Goal: Information Seeking & Learning: Check status

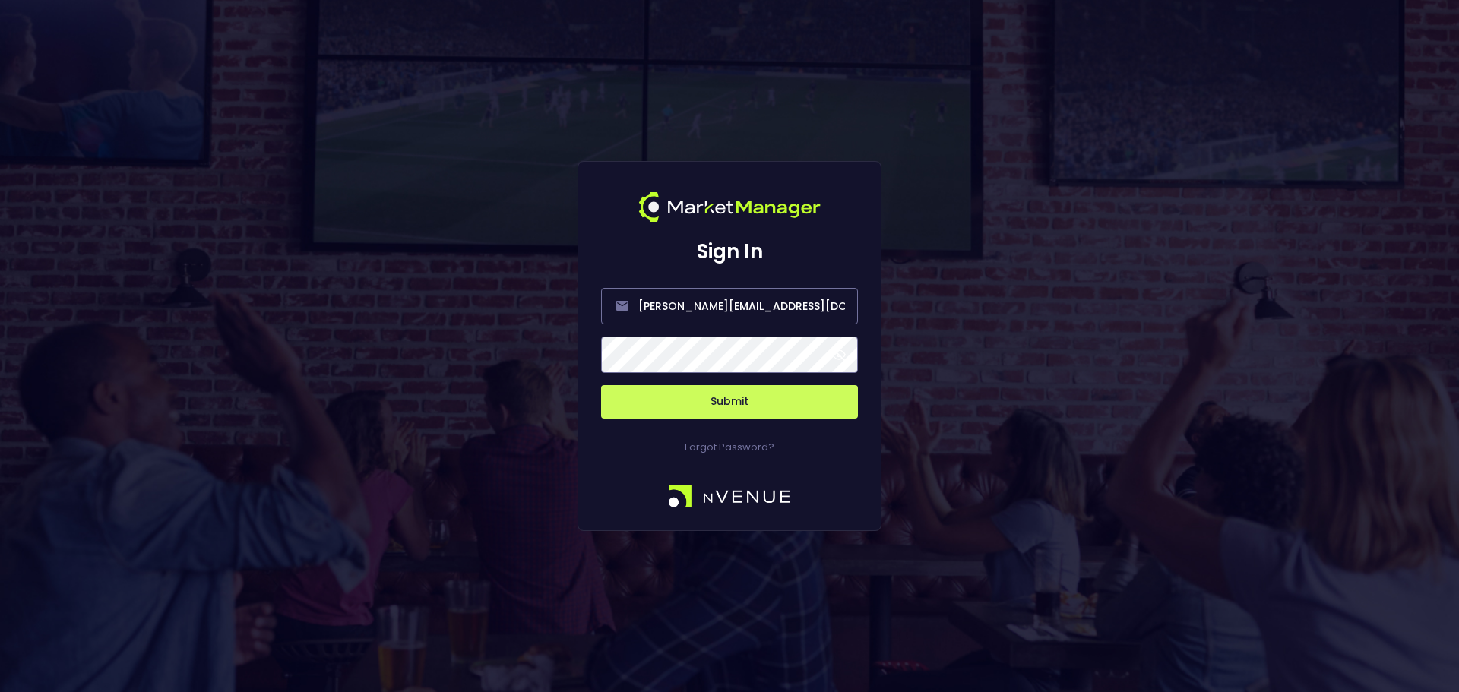
click at [761, 399] on button "Submit" at bounding box center [729, 401] width 257 height 33
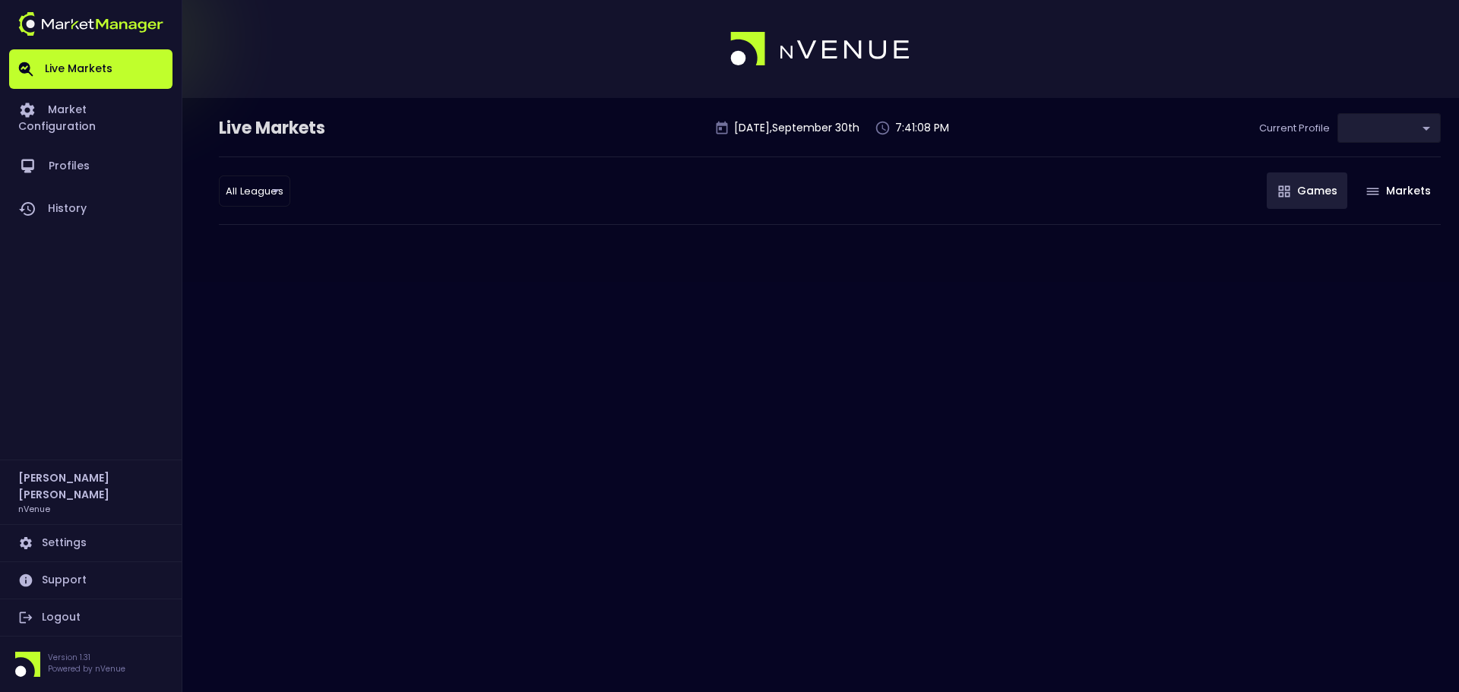
type input "0d810fa5-e353-4d9c-b11d-31f095cae871"
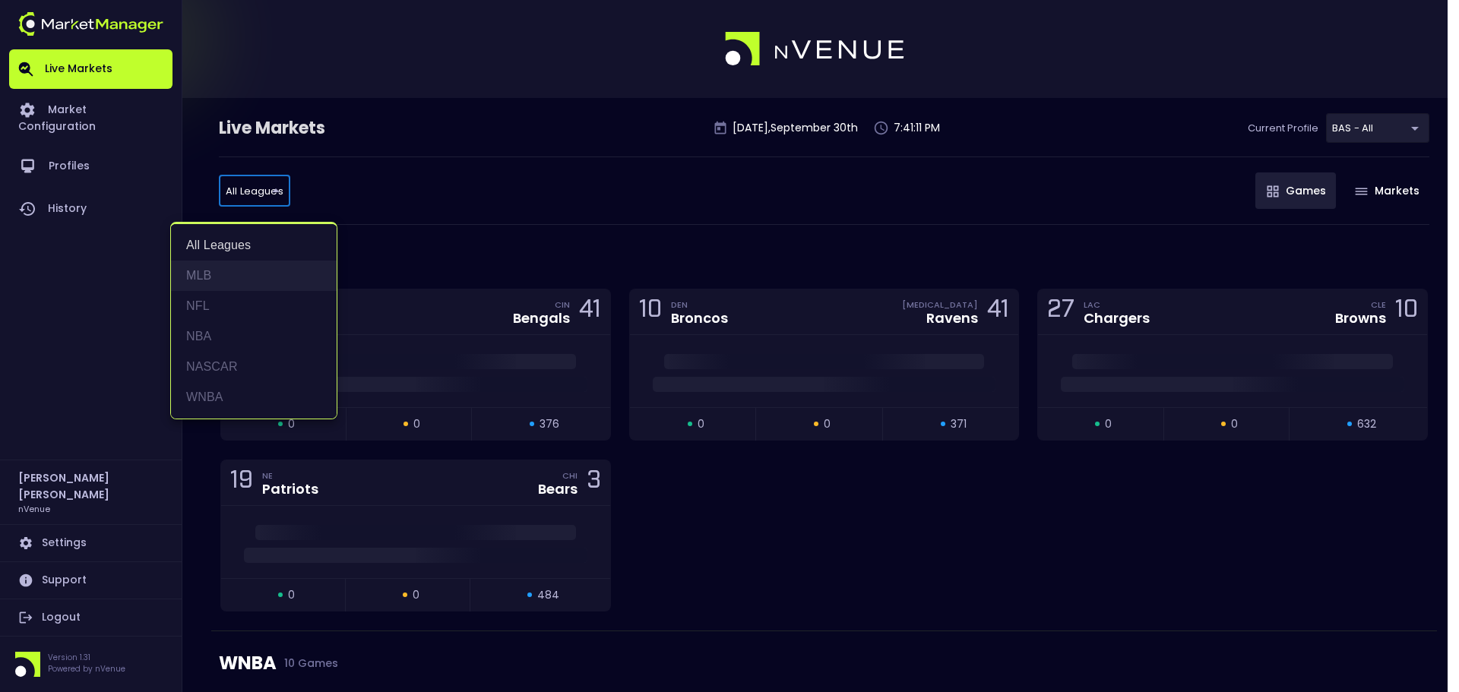
click at [257, 283] on li "MLB" at bounding box center [254, 276] width 166 height 30
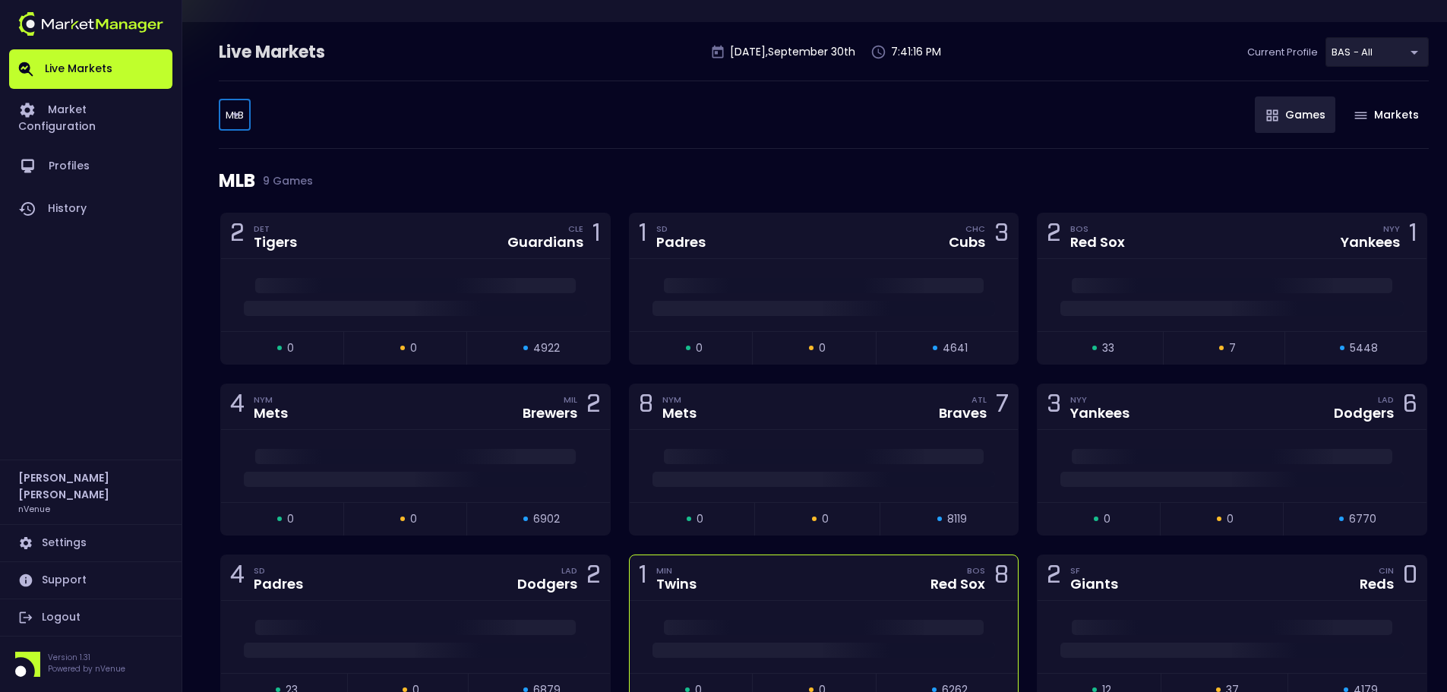
scroll to position [152, 0]
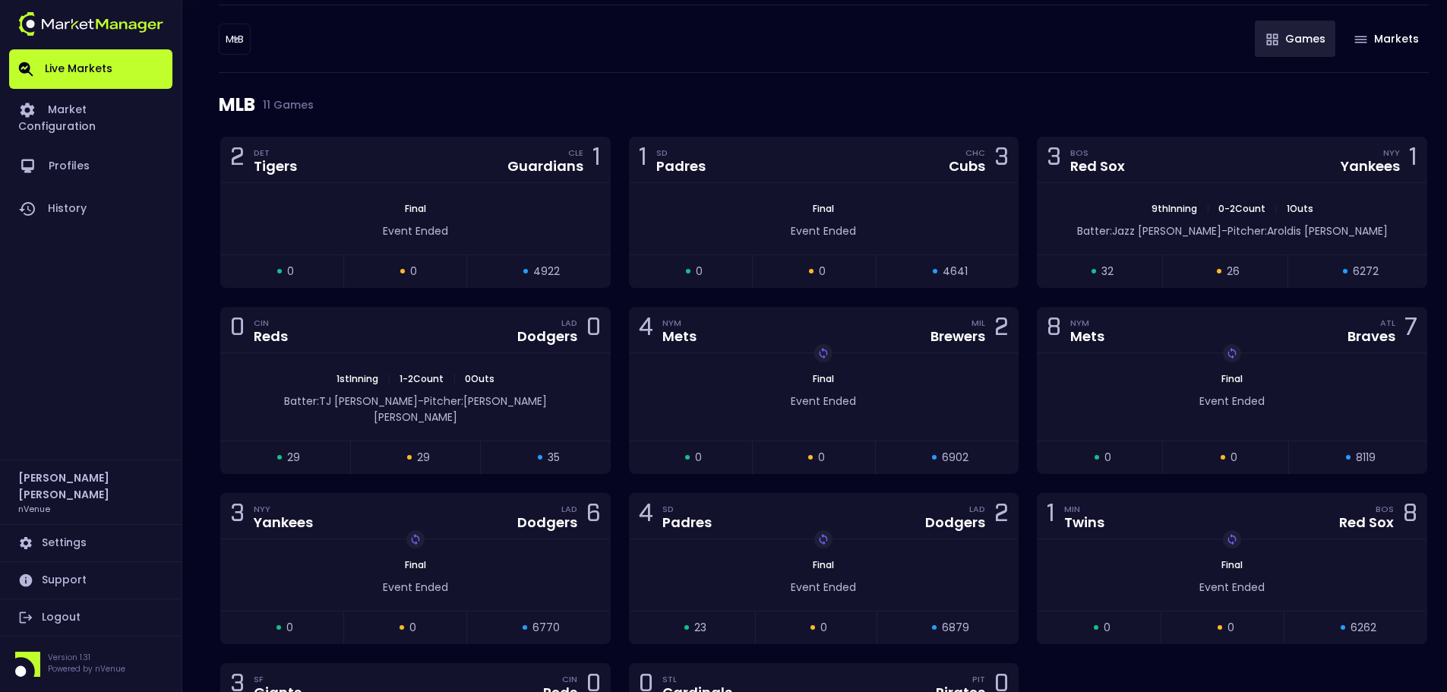
drag, startPoint x: 1396, startPoint y: 81, endPoint x: 1382, endPoint y: 83, distance: 13.8
click at [1396, 81] on div "MLB 11 Games" at bounding box center [824, 105] width 1210 height 64
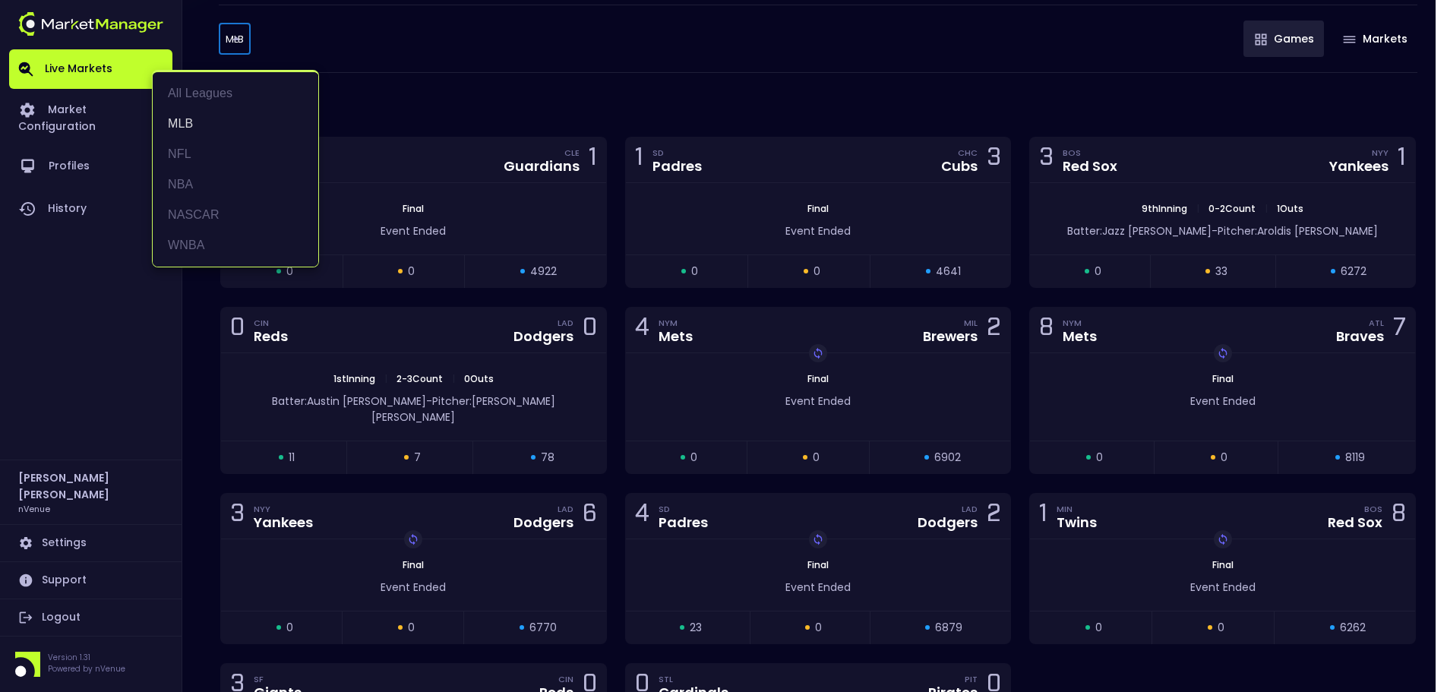
click at [242, 38] on body "Live Markets Market Configuration Profiles History [PERSON_NAME] nVenue Setting…" at bounding box center [723, 377] width 1447 height 1059
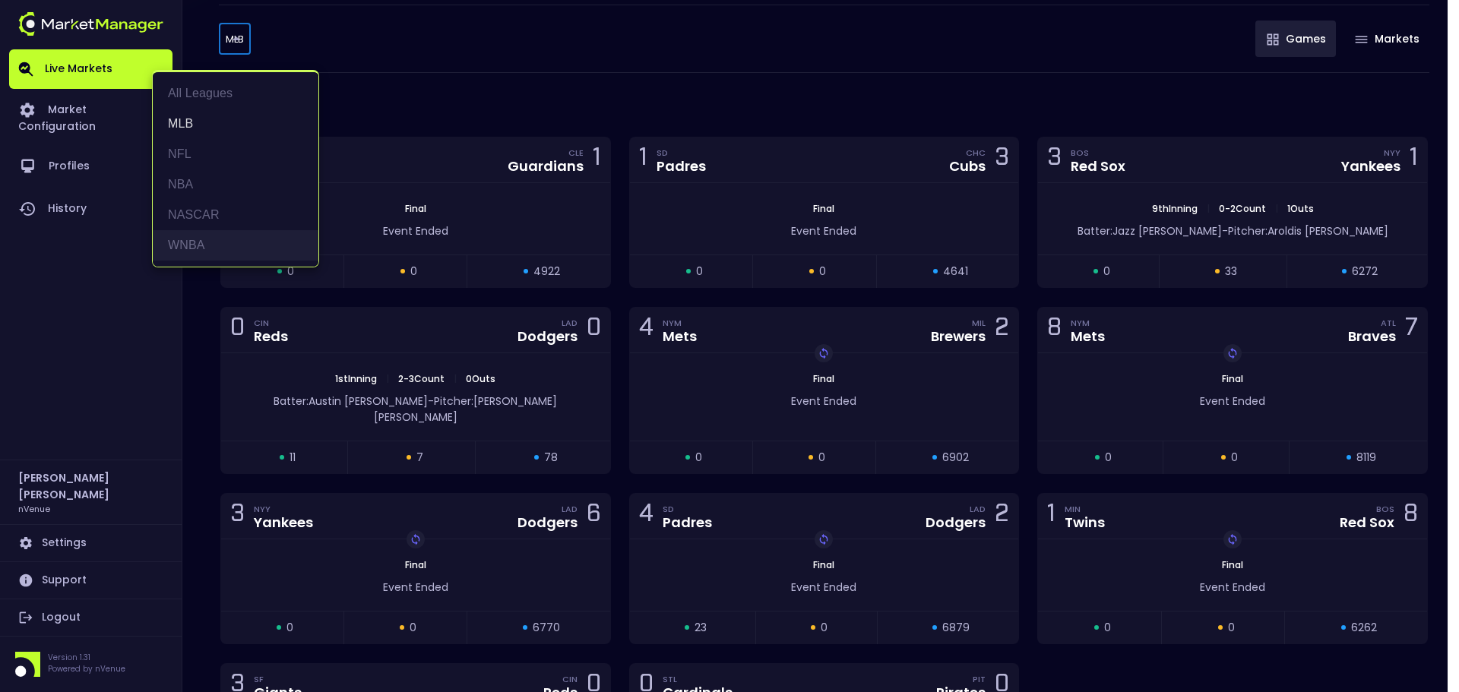
click at [201, 241] on li "WNBA" at bounding box center [236, 245] width 166 height 30
type input "WNBA"
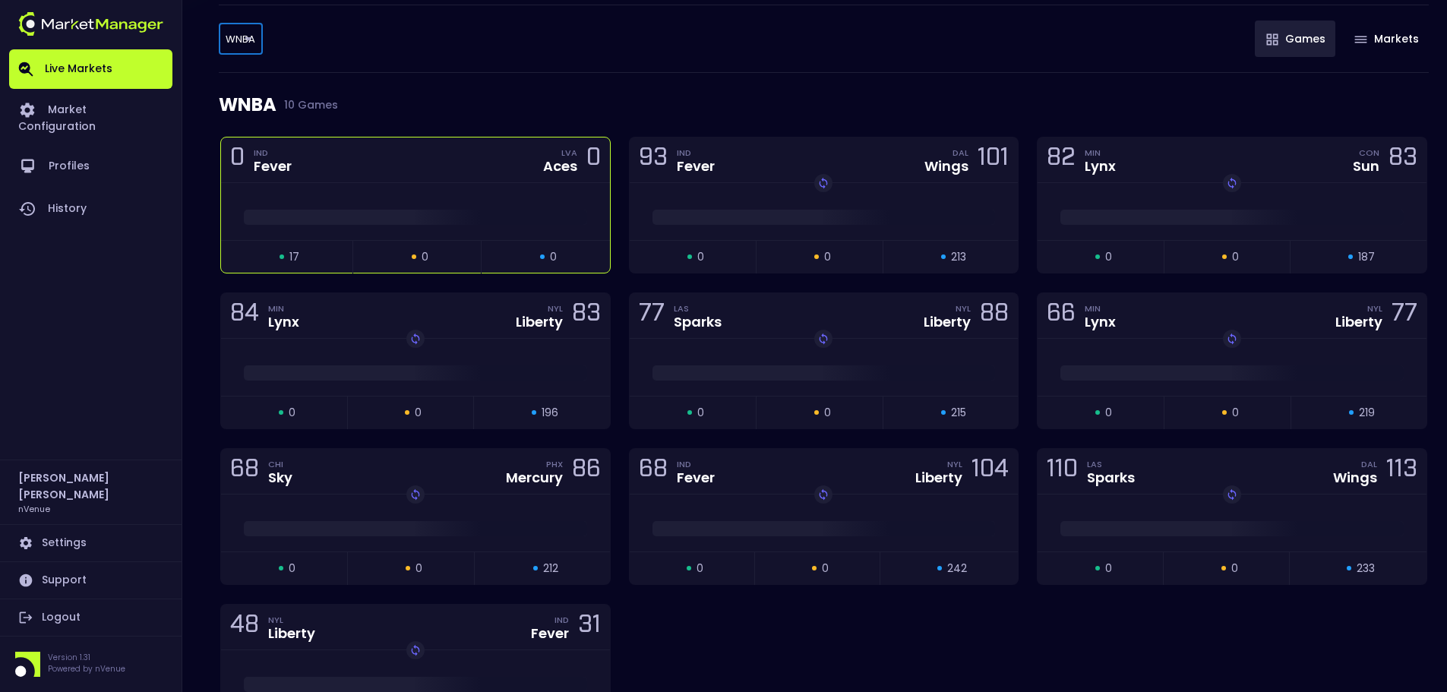
click at [471, 235] on div at bounding box center [415, 211] width 389 height 57
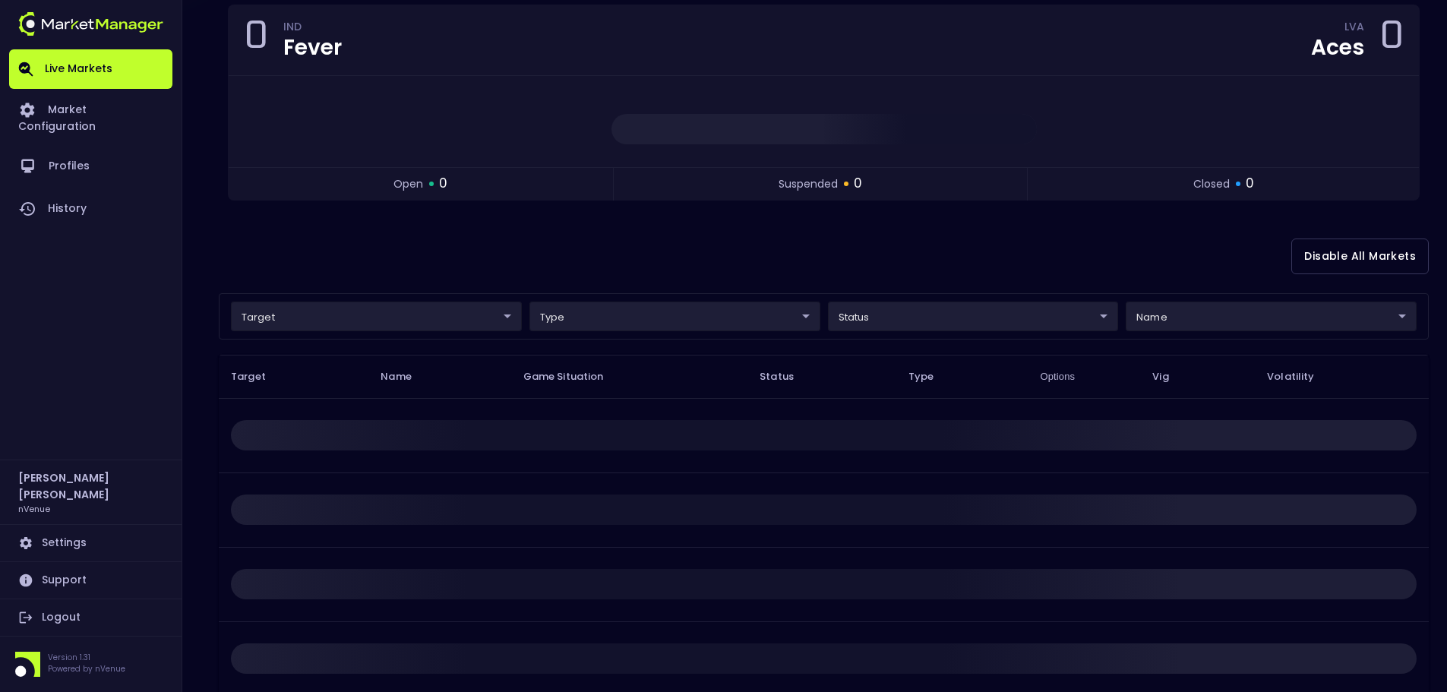
scroll to position [0, 0]
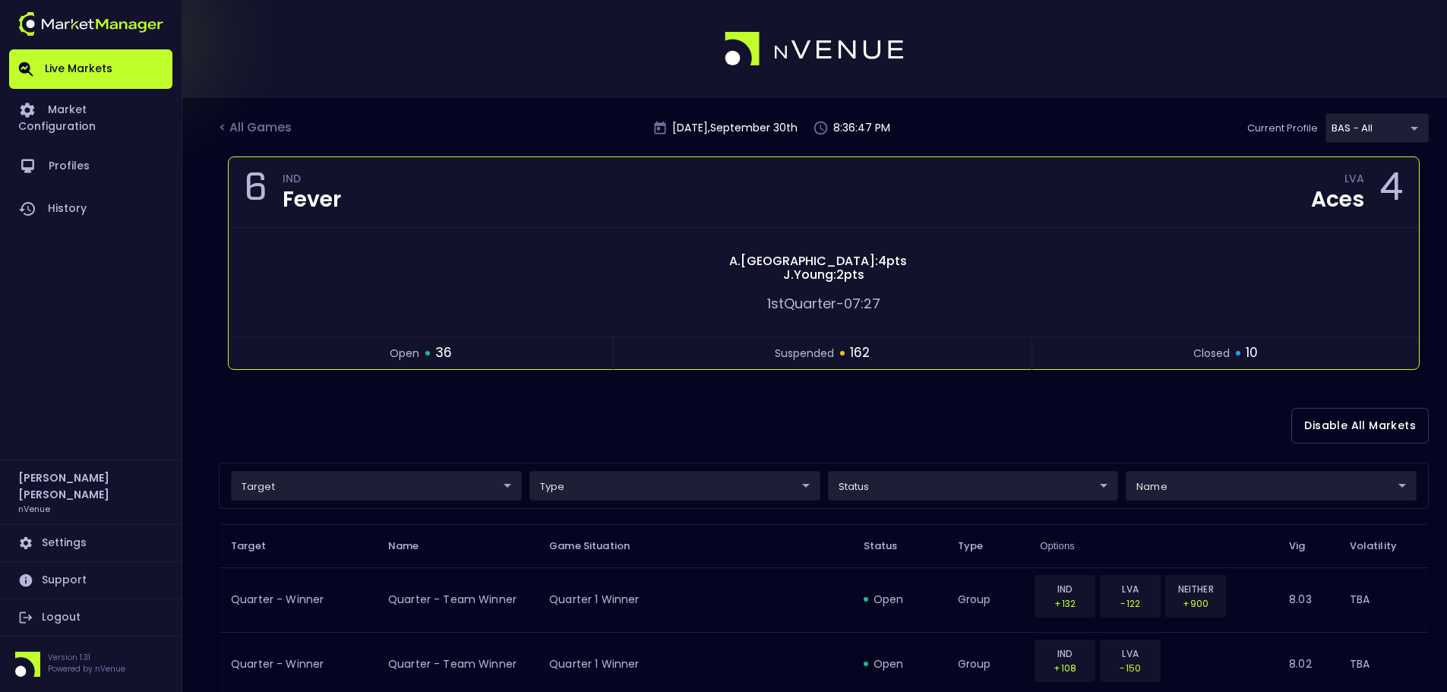
click at [1392, 338] on div "open 36 suspended 162 closed 10" at bounding box center [824, 353] width 1191 height 33
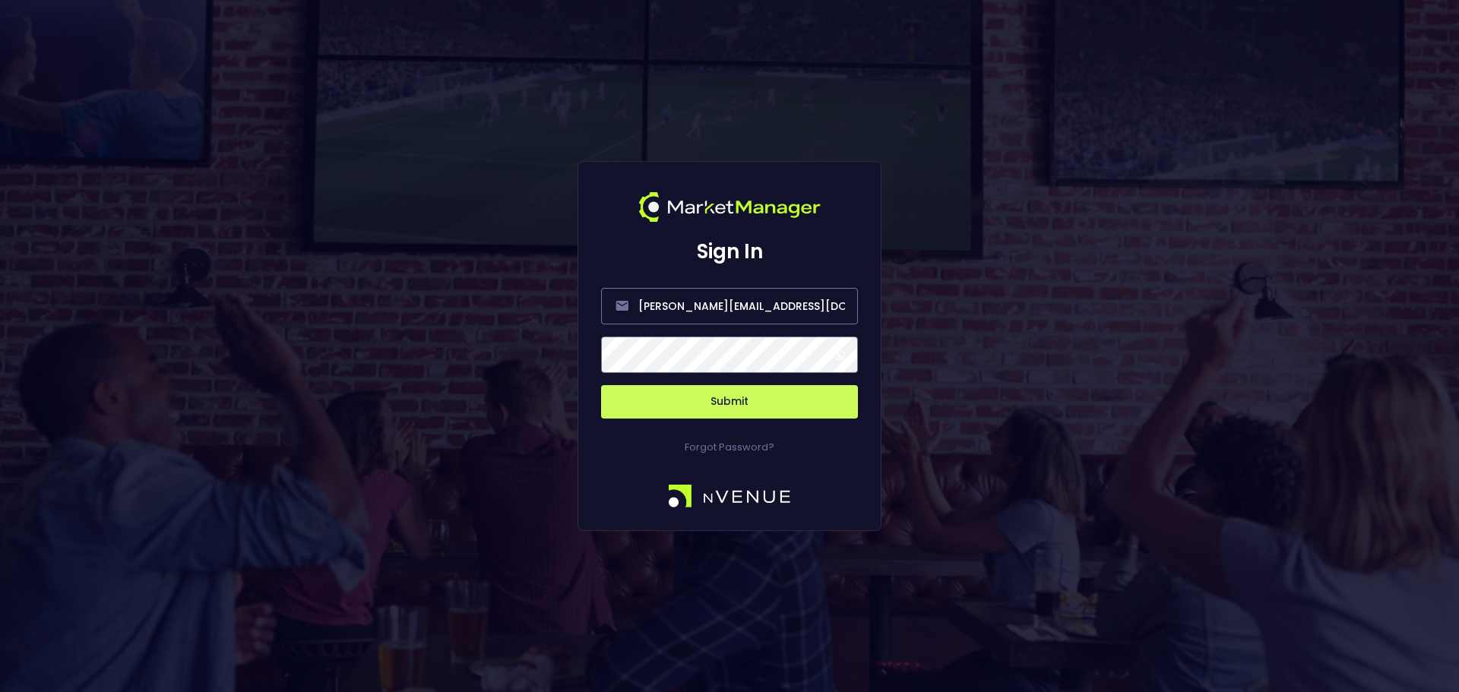
drag, startPoint x: 813, startPoint y: 408, endPoint x: 821, endPoint y: 402, distance: 9.7
click at [815, 407] on button "Submit" at bounding box center [729, 401] width 257 height 33
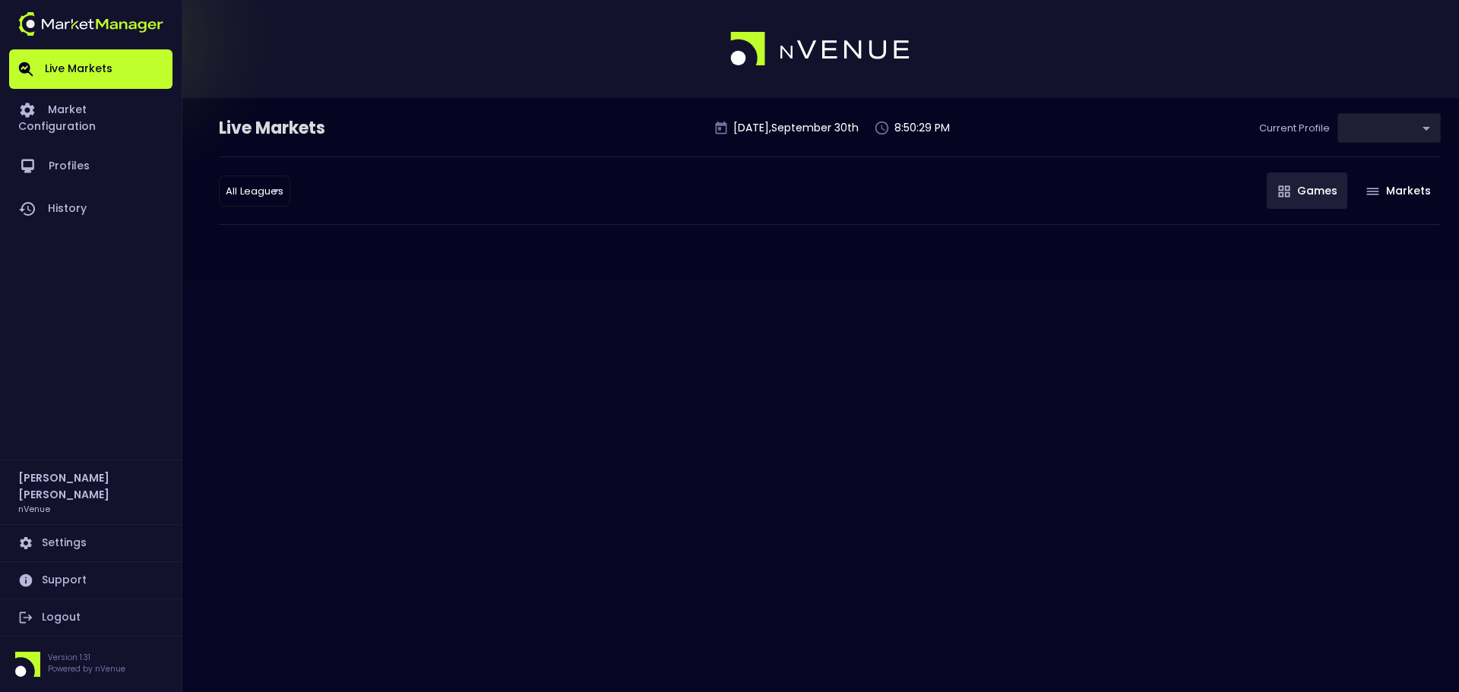
type input "0d810fa5-e353-4d9c-b11d-31f095cae871"
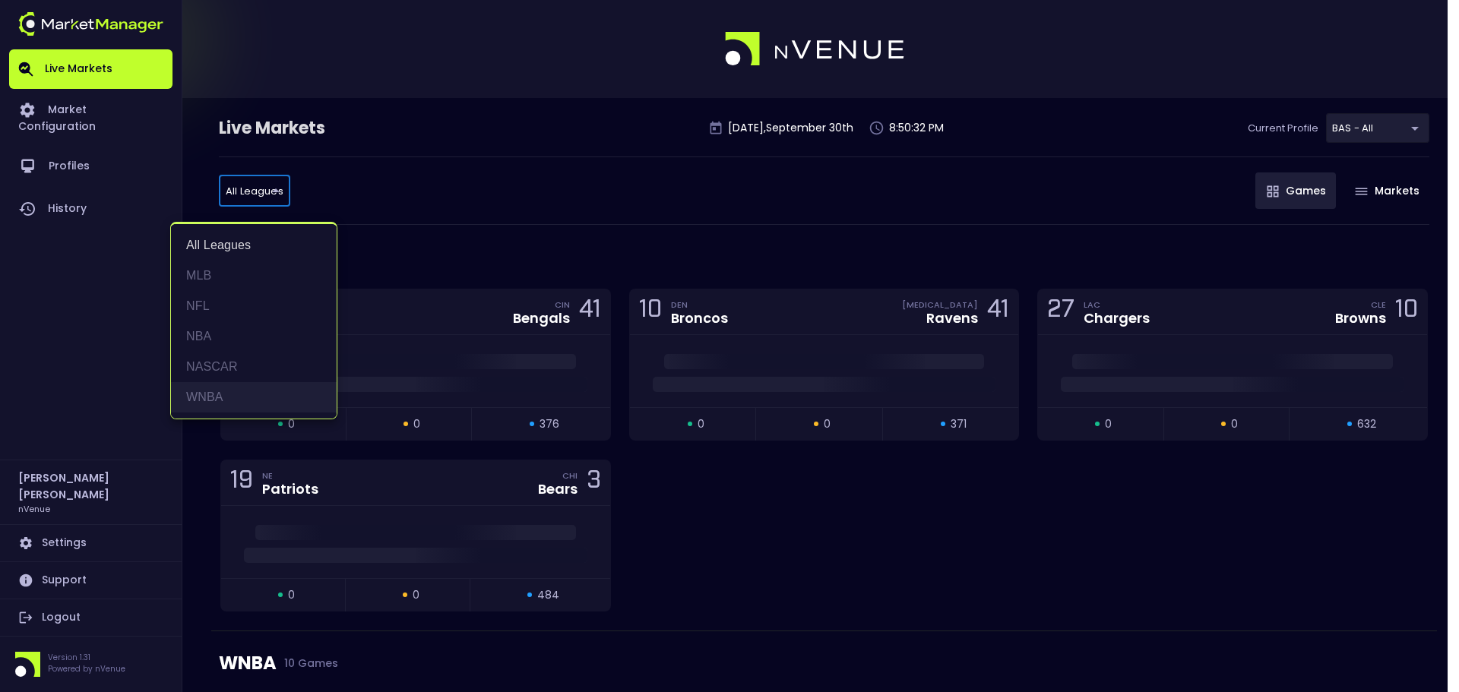
click at [254, 393] on li "WNBA" at bounding box center [254, 397] width 166 height 30
type input "WNBA"
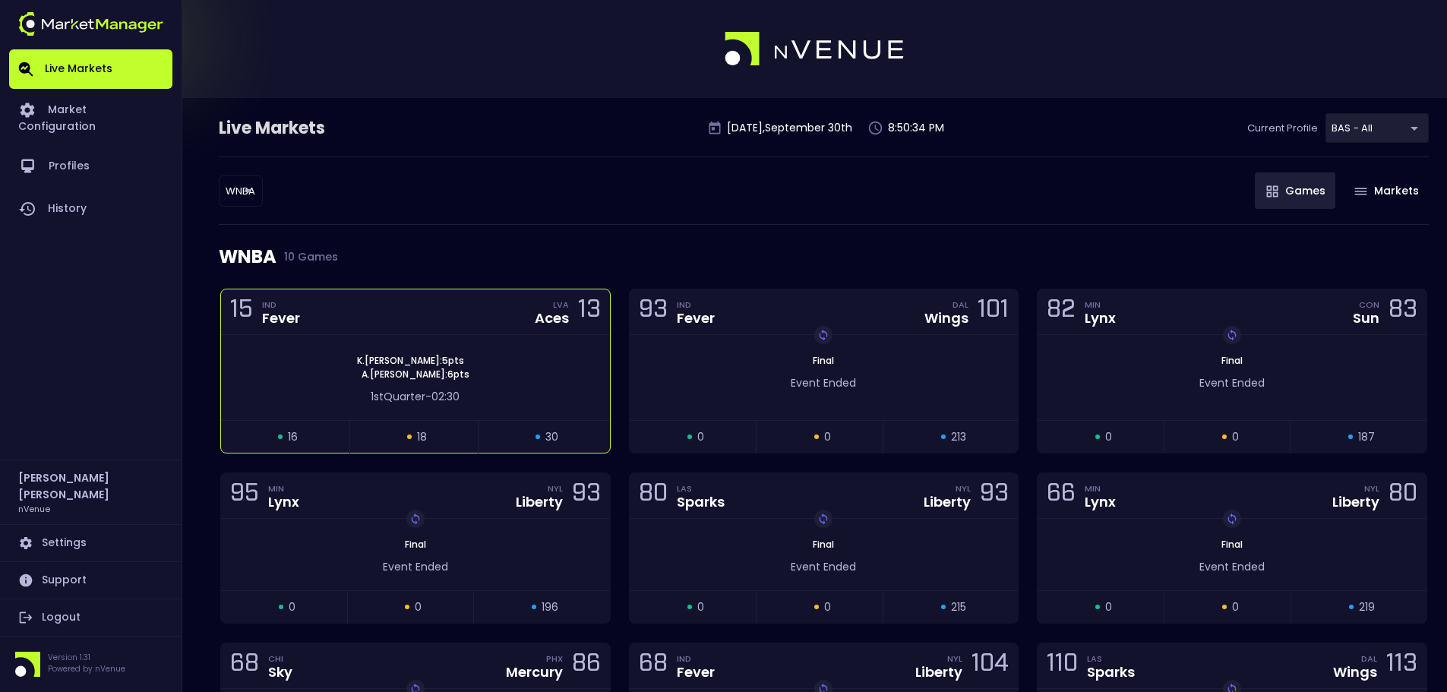
click at [553, 336] on div "[PERSON_NAME] : 5 pts [PERSON_NAME] : 6 pts 1st Quarter - 02:30" at bounding box center [415, 377] width 389 height 85
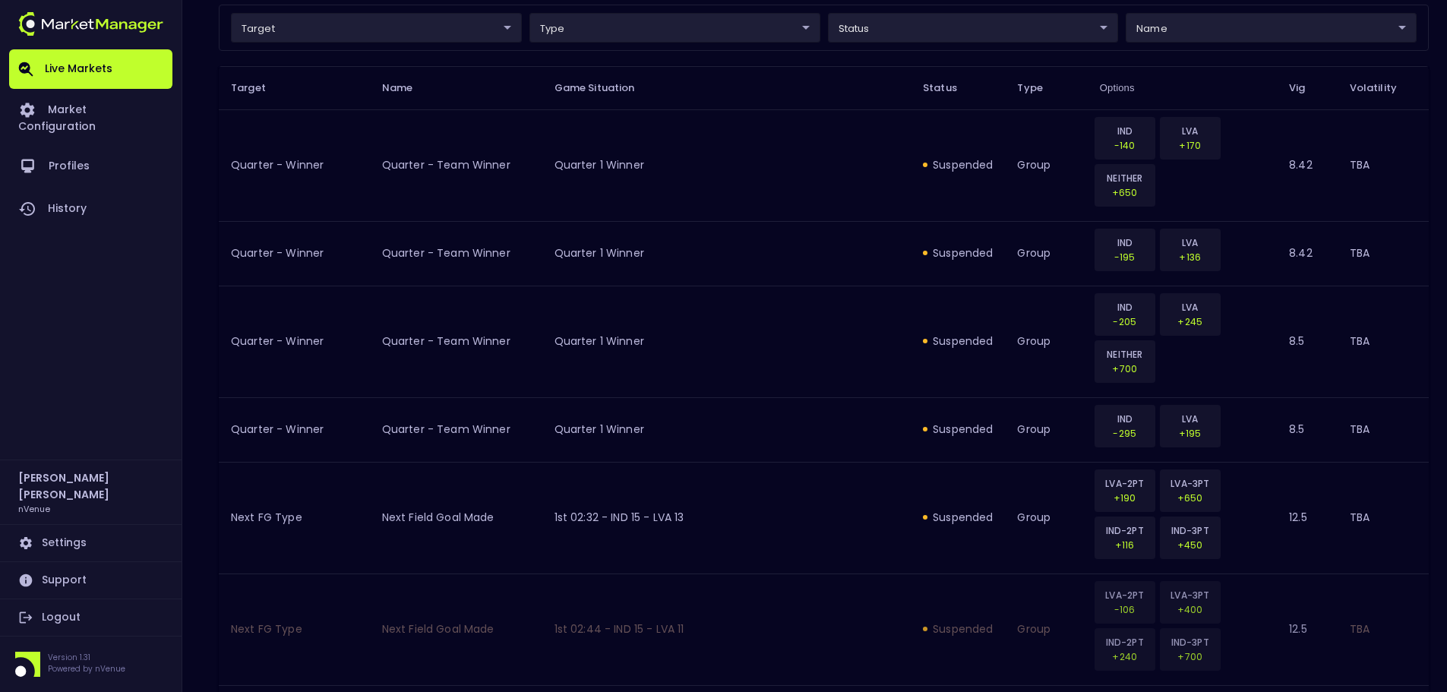
scroll to position [2, 0]
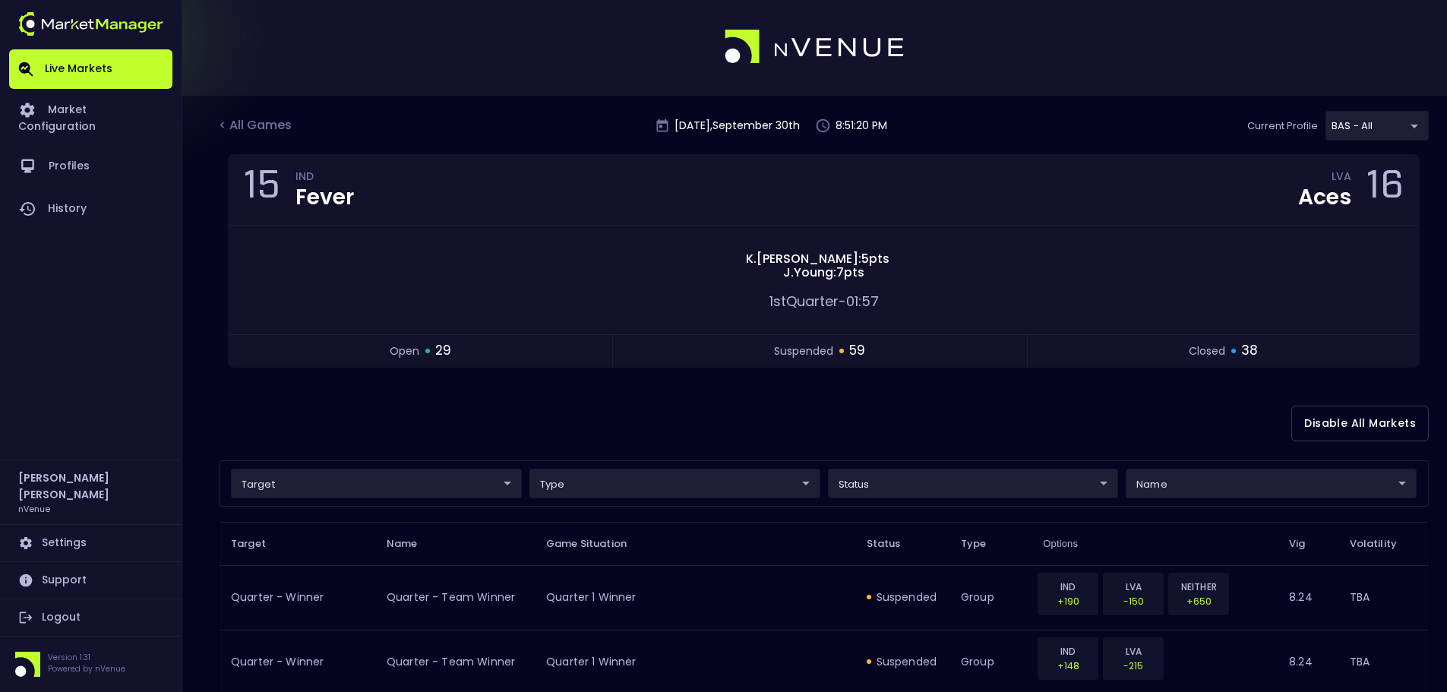
click at [1352, 55] on div at bounding box center [723, 47] width 1447 height 98
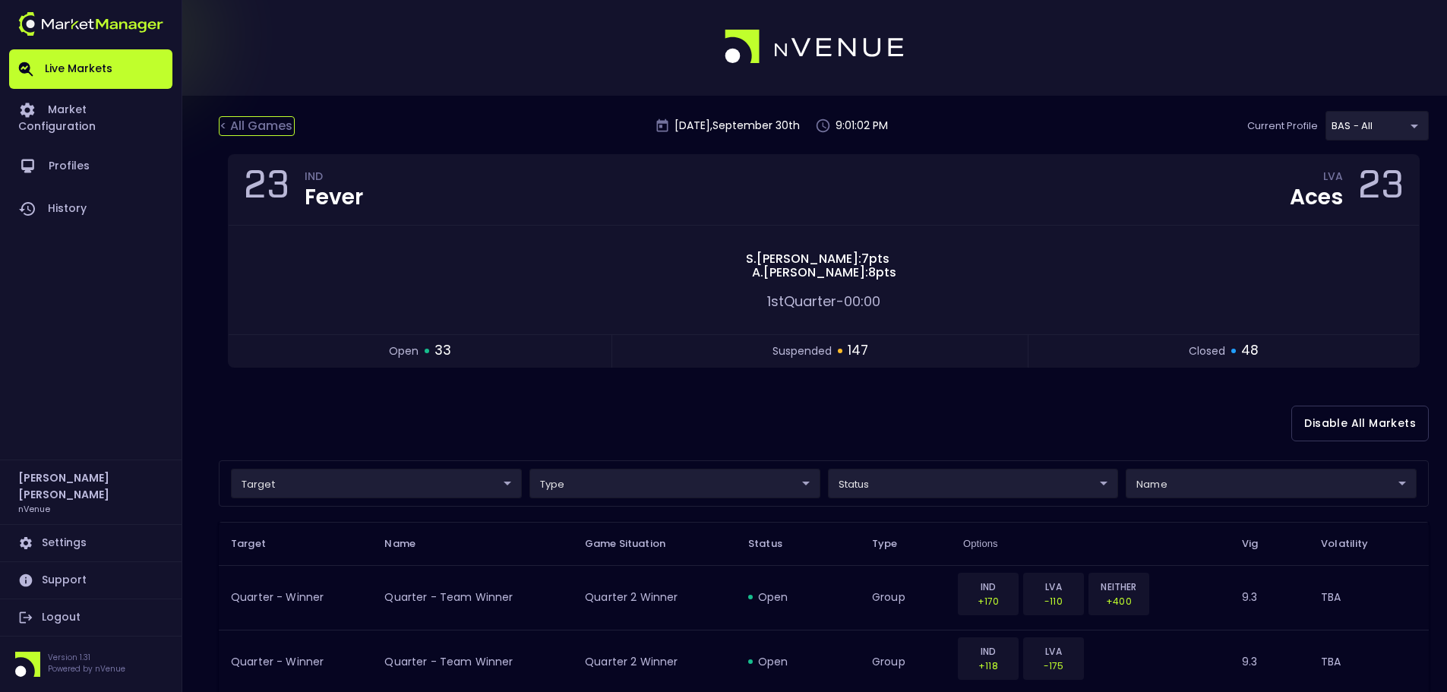
click at [267, 130] on div "< All Games" at bounding box center [257, 126] width 76 height 20
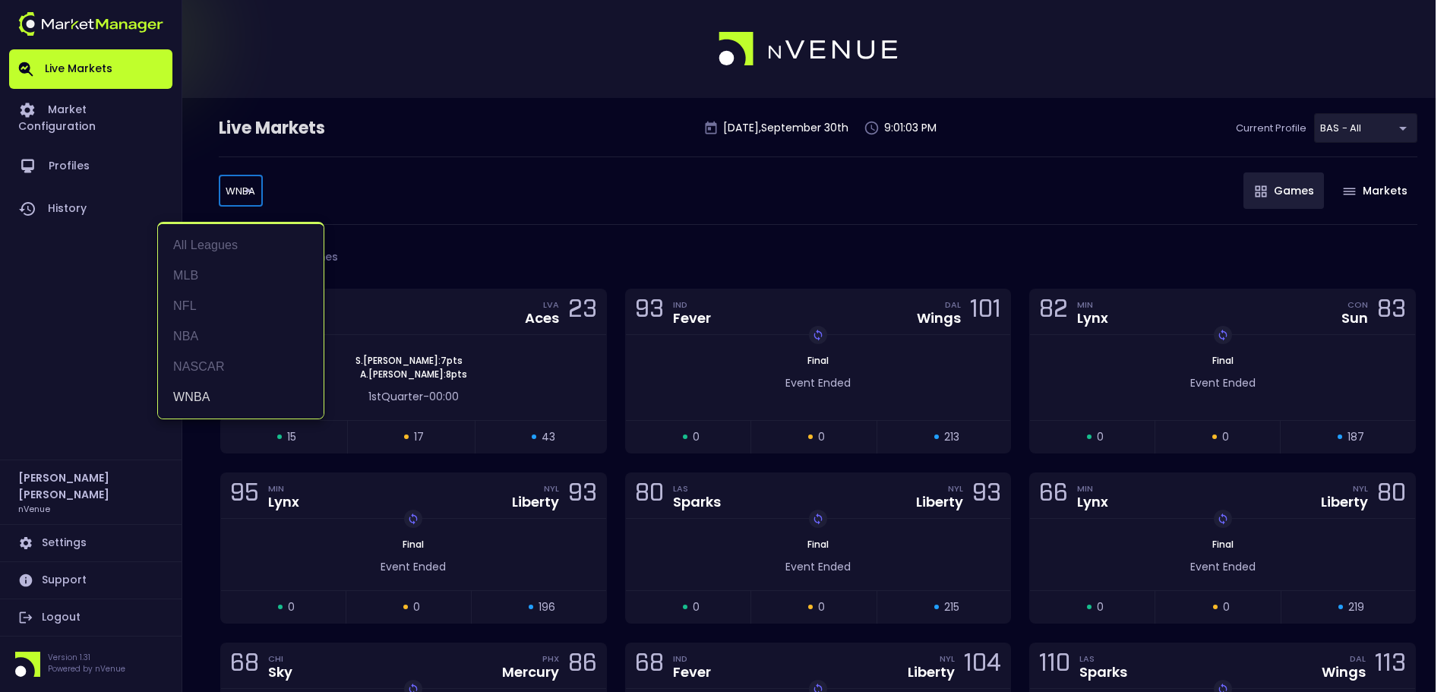
click at [252, 182] on body "Live Markets Market Configuration Profiles History [PERSON_NAME] nVenue Setting…" at bounding box center [723, 520] width 1447 height 1041
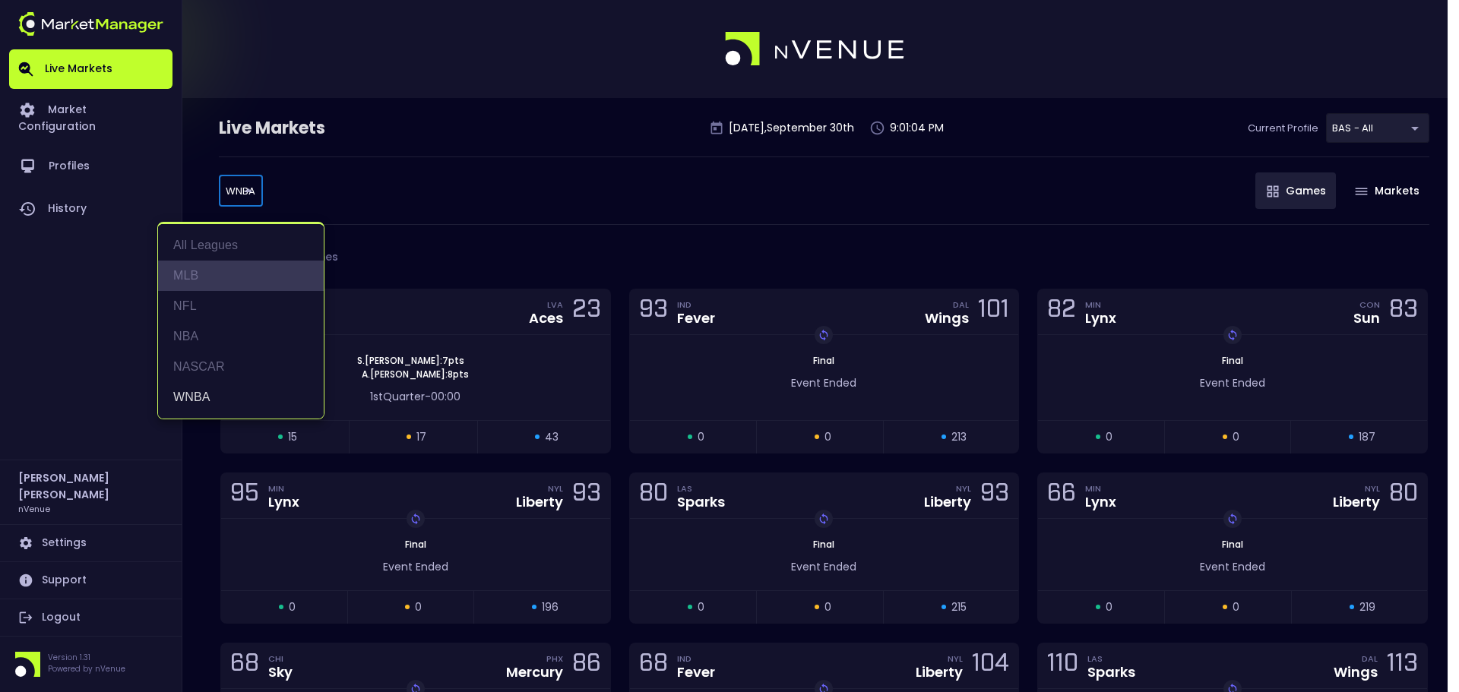
click at [239, 278] on li "MLB" at bounding box center [241, 276] width 166 height 30
type input "MLB"
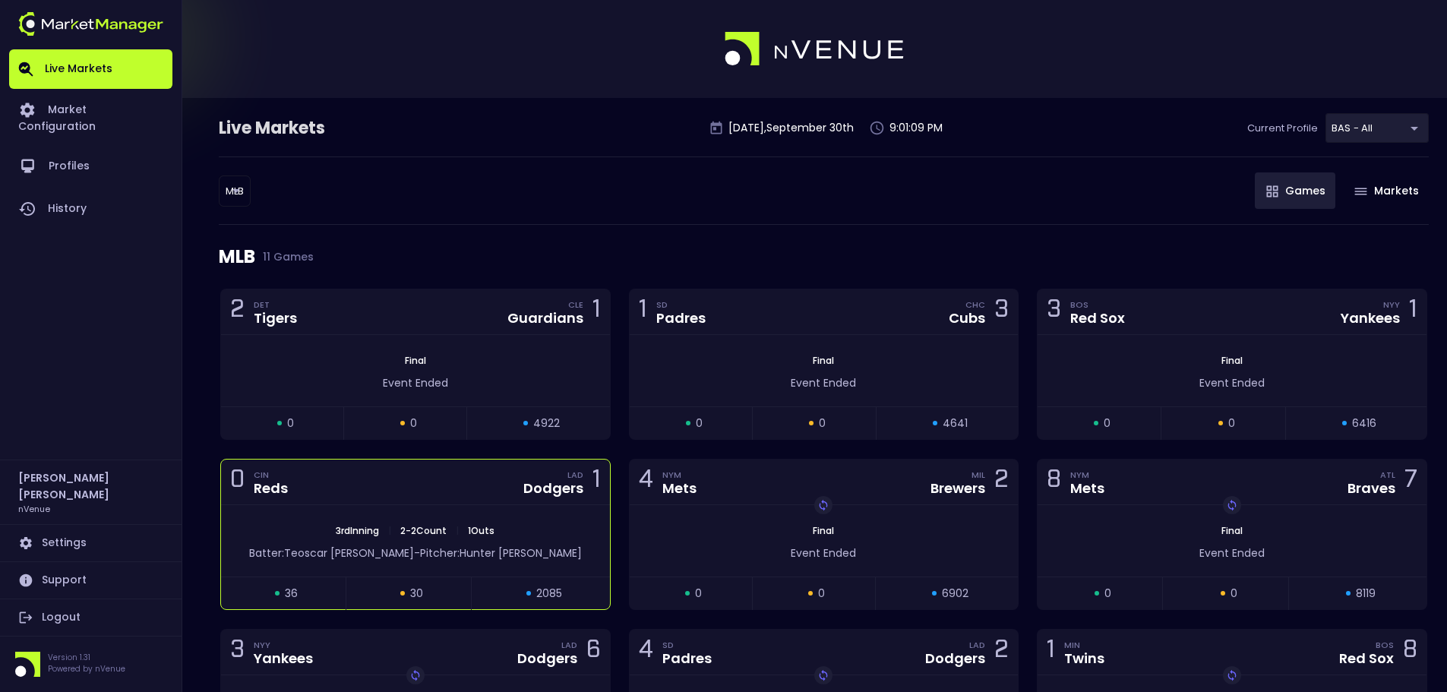
click at [454, 487] on div "0 CIN Reds LAD Dodgers 1" at bounding box center [415, 483] width 389 height 46
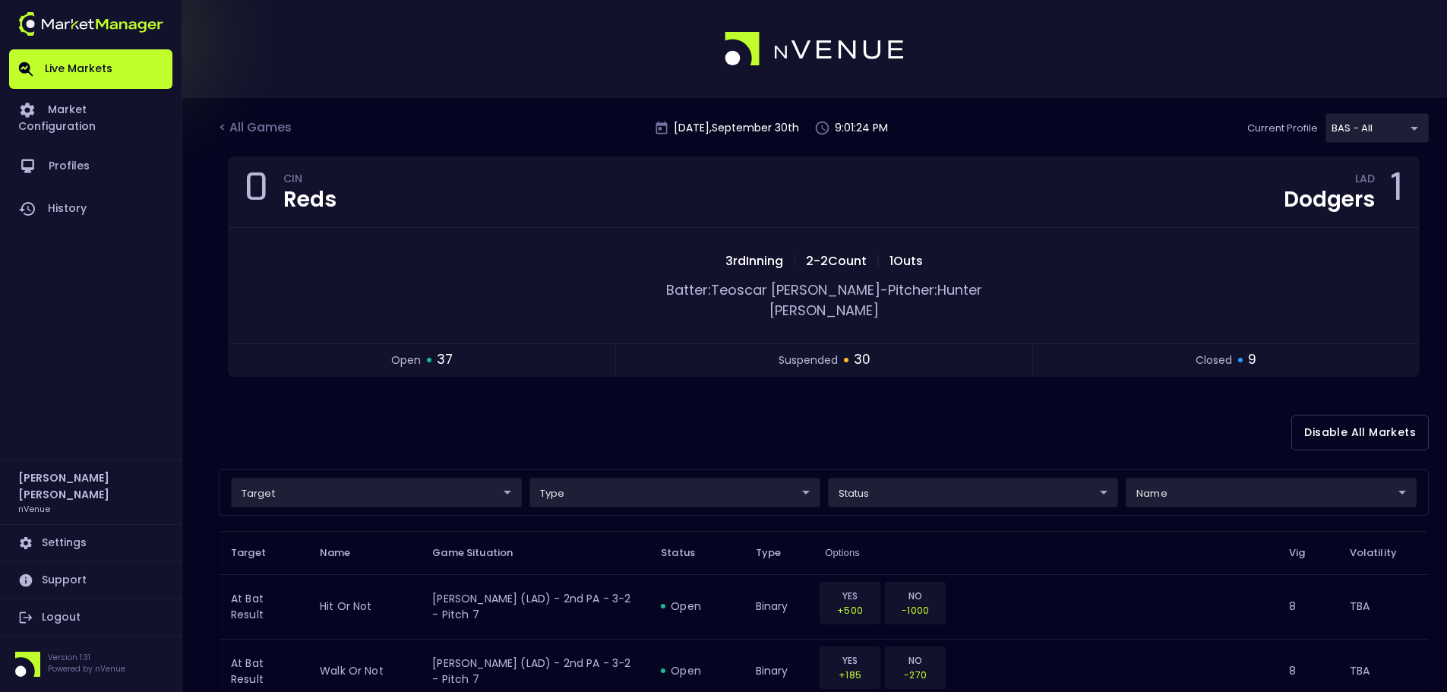
click at [253, 122] on div "< All Games" at bounding box center [257, 129] width 76 height 20
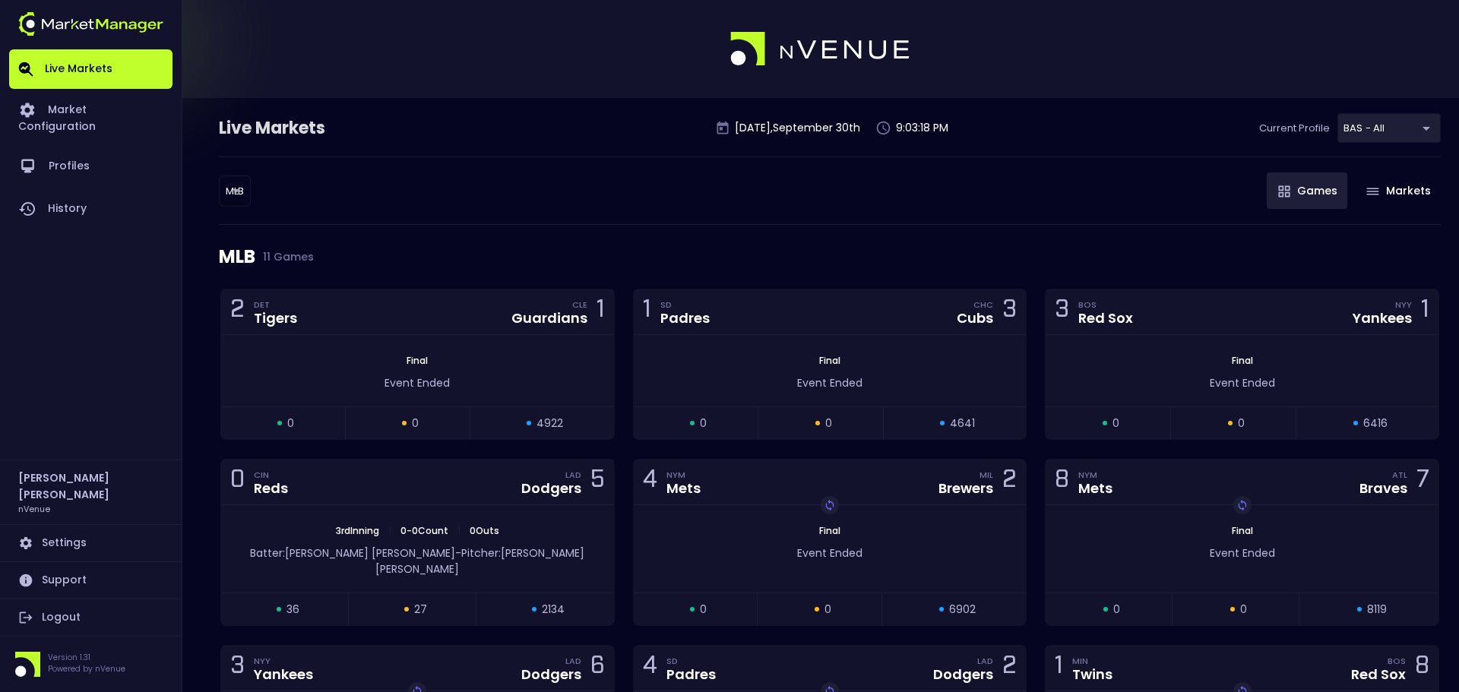
click at [225, 175] on body "Live Markets Market Configuration Profiles History [PERSON_NAME] nVenue Setting…" at bounding box center [729, 529] width 1459 height 1059
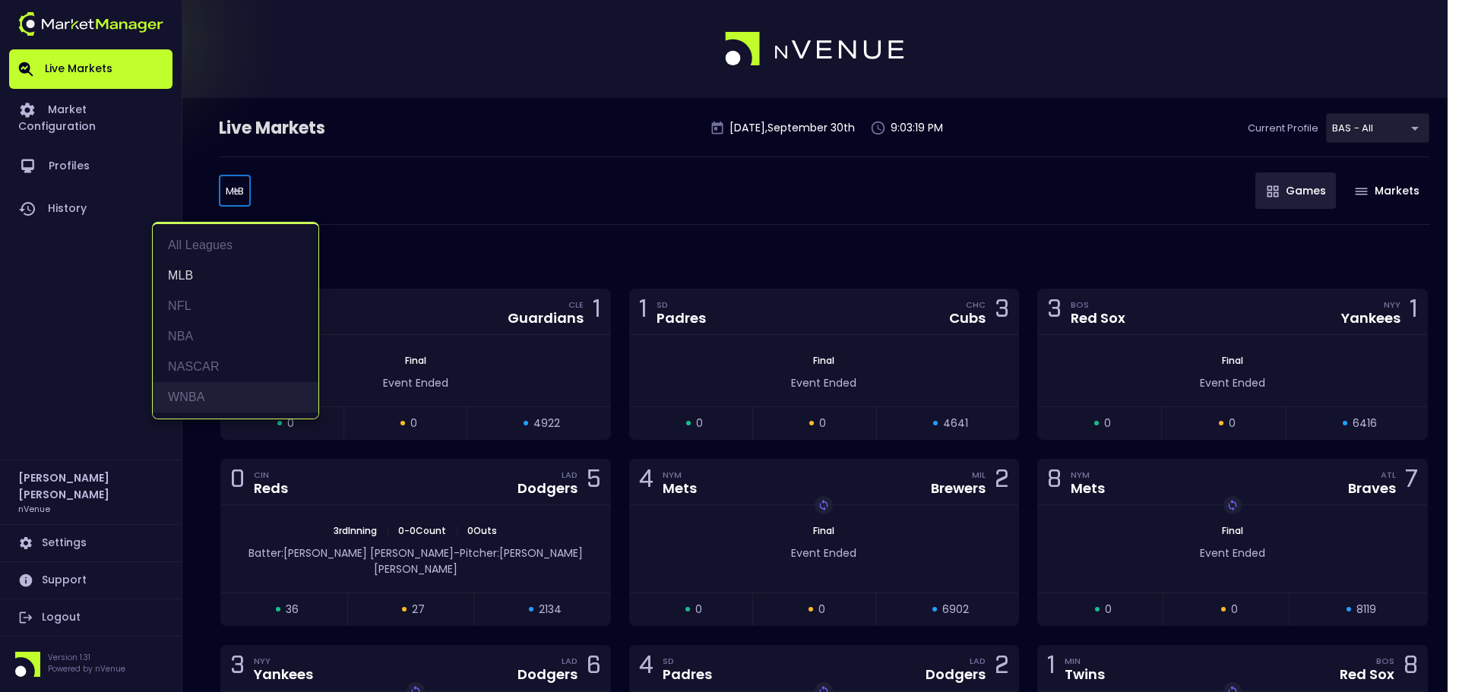
click at [221, 391] on li "WNBA" at bounding box center [236, 397] width 166 height 30
type input "WNBA"
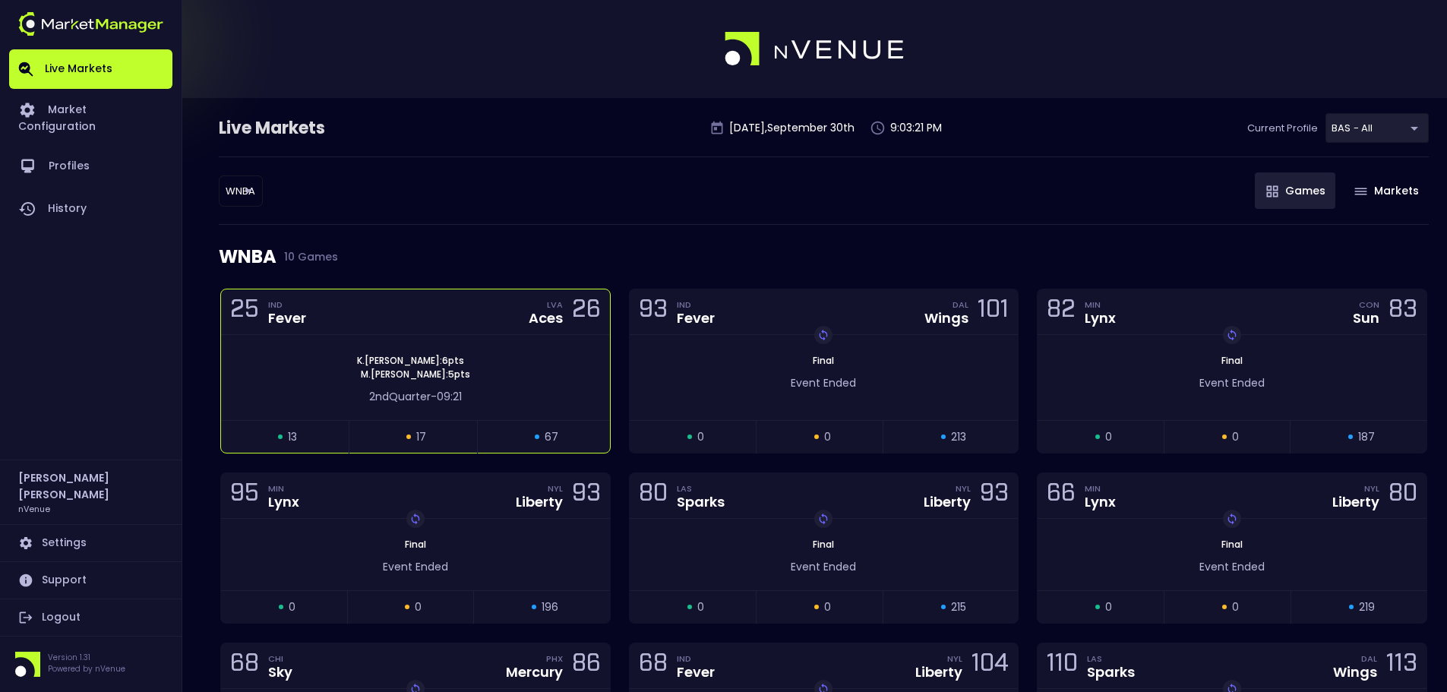
click at [501, 316] on div "25 IND Fever LVA Aces 26" at bounding box center [415, 312] width 389 height 46
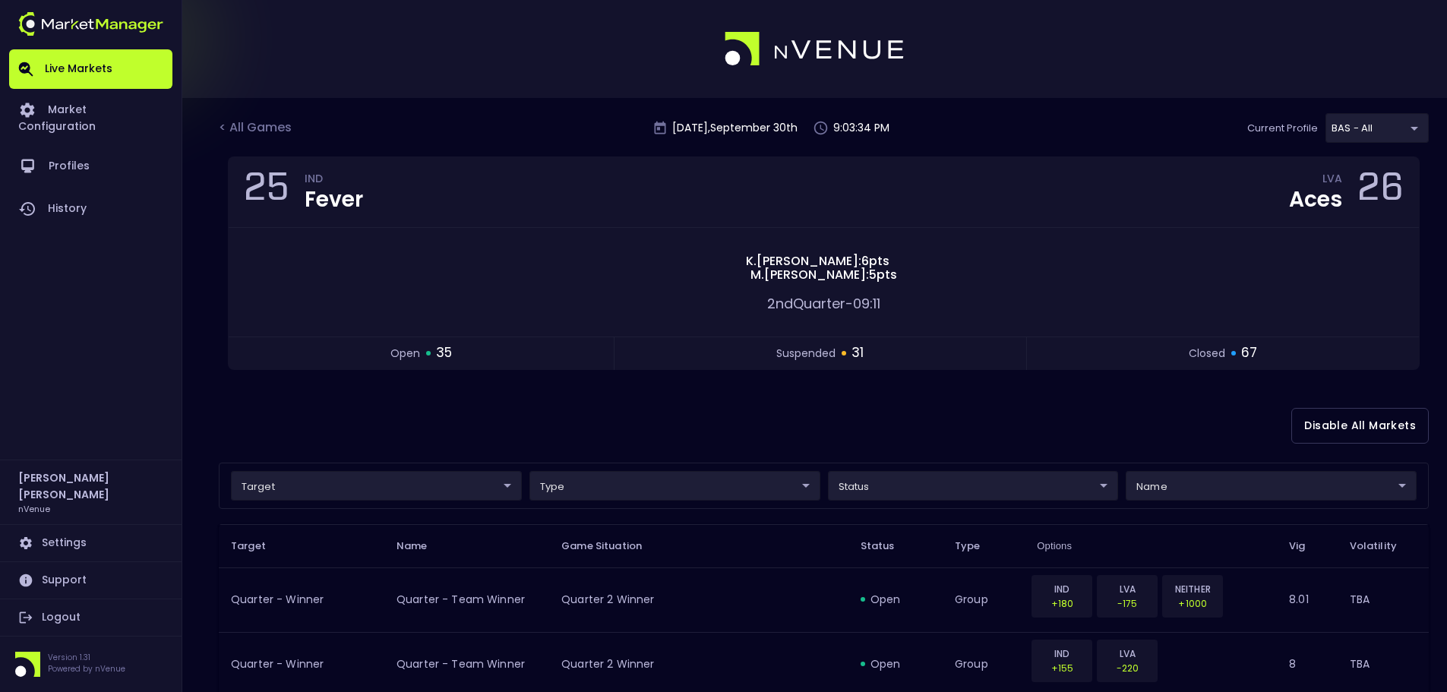
drag, startPoint x: 1433, startPoint y: 339, endPoint x: 1422, endPoint y: 342, distance: 11.1
